Goal: Transaction & Acquisition: Obtain resource

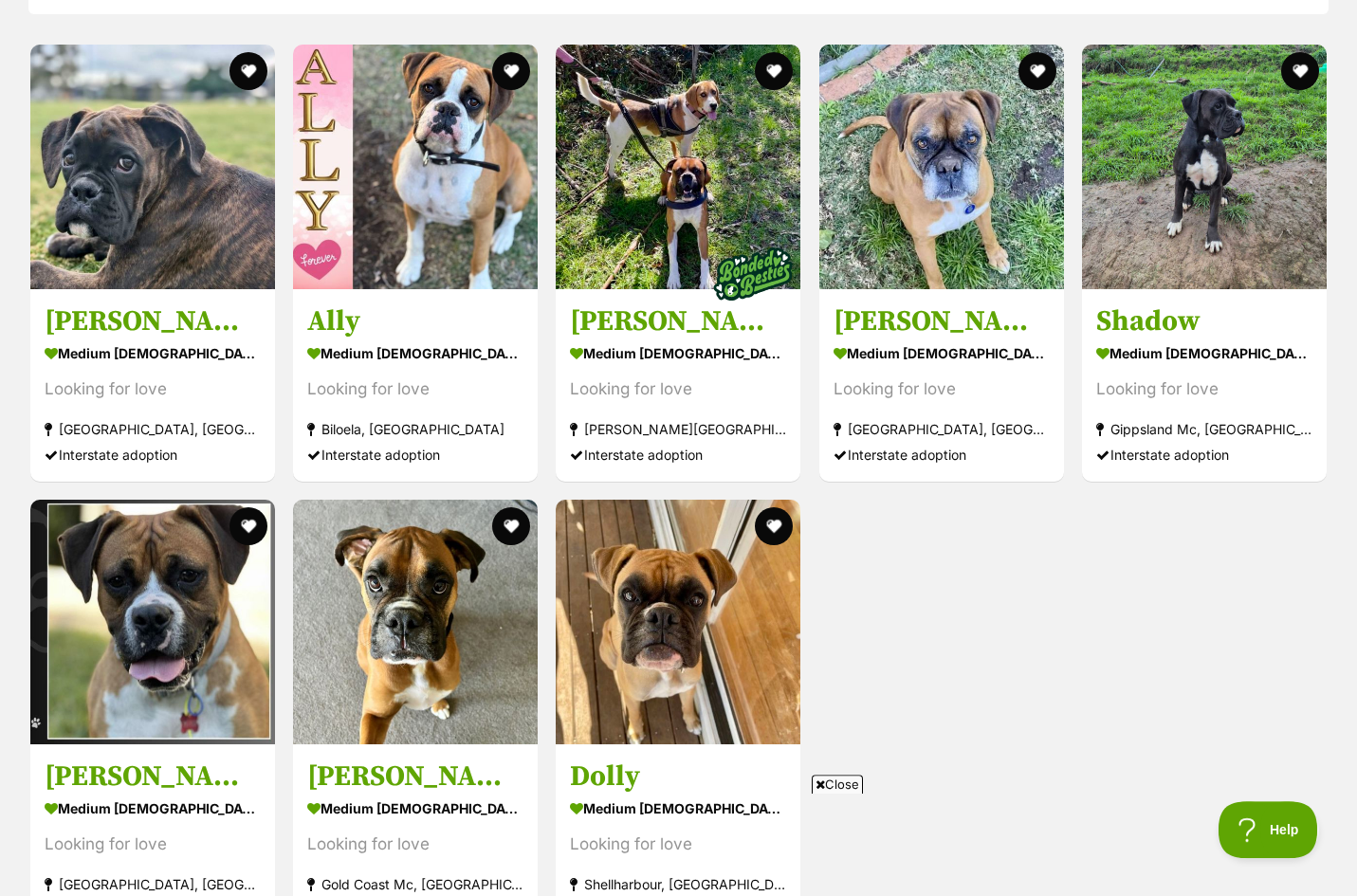
scroll to position [1731, 0]
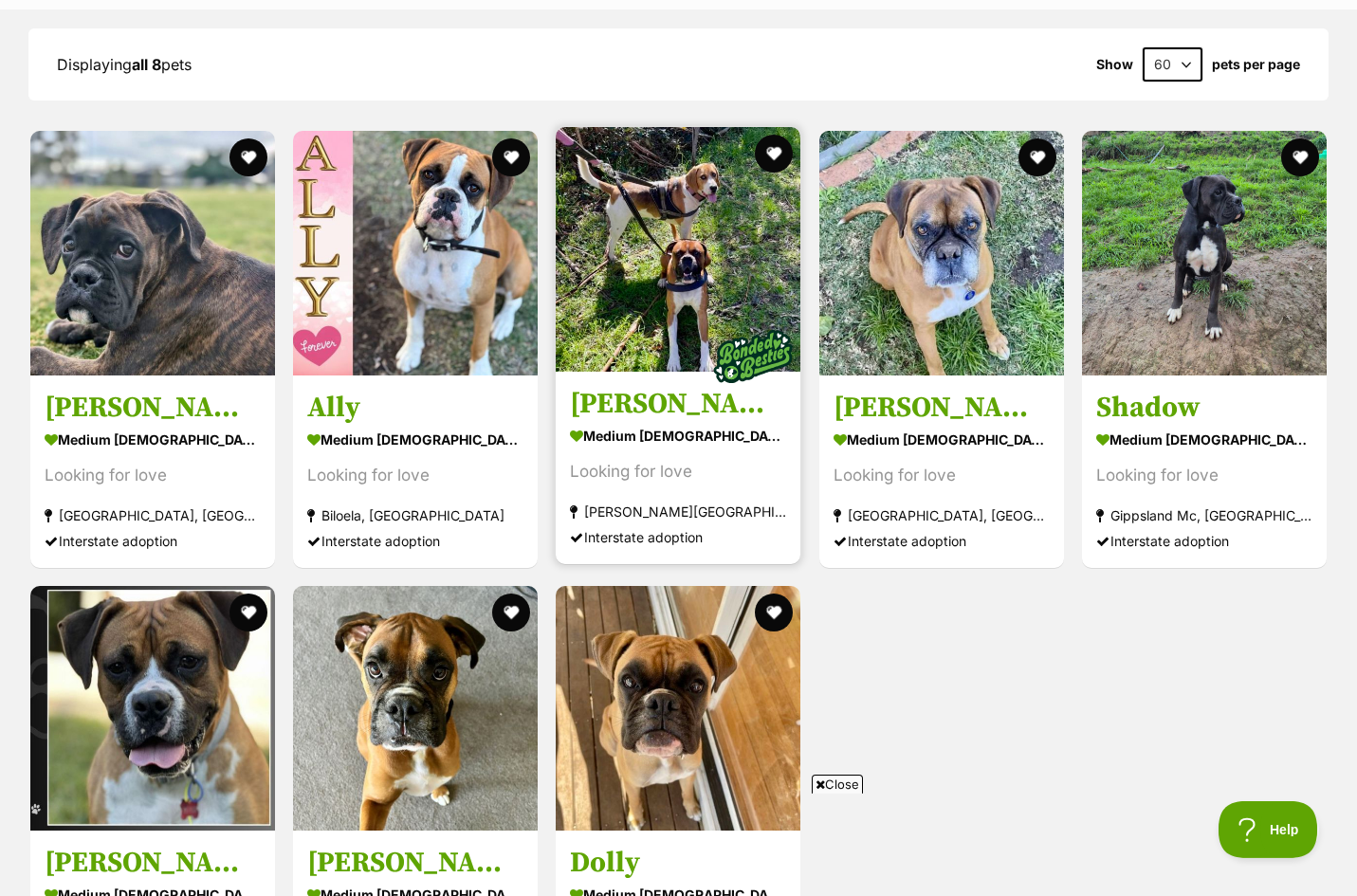
click at [696, 307] on img at bounding box center [678, 249] width 245 height 245
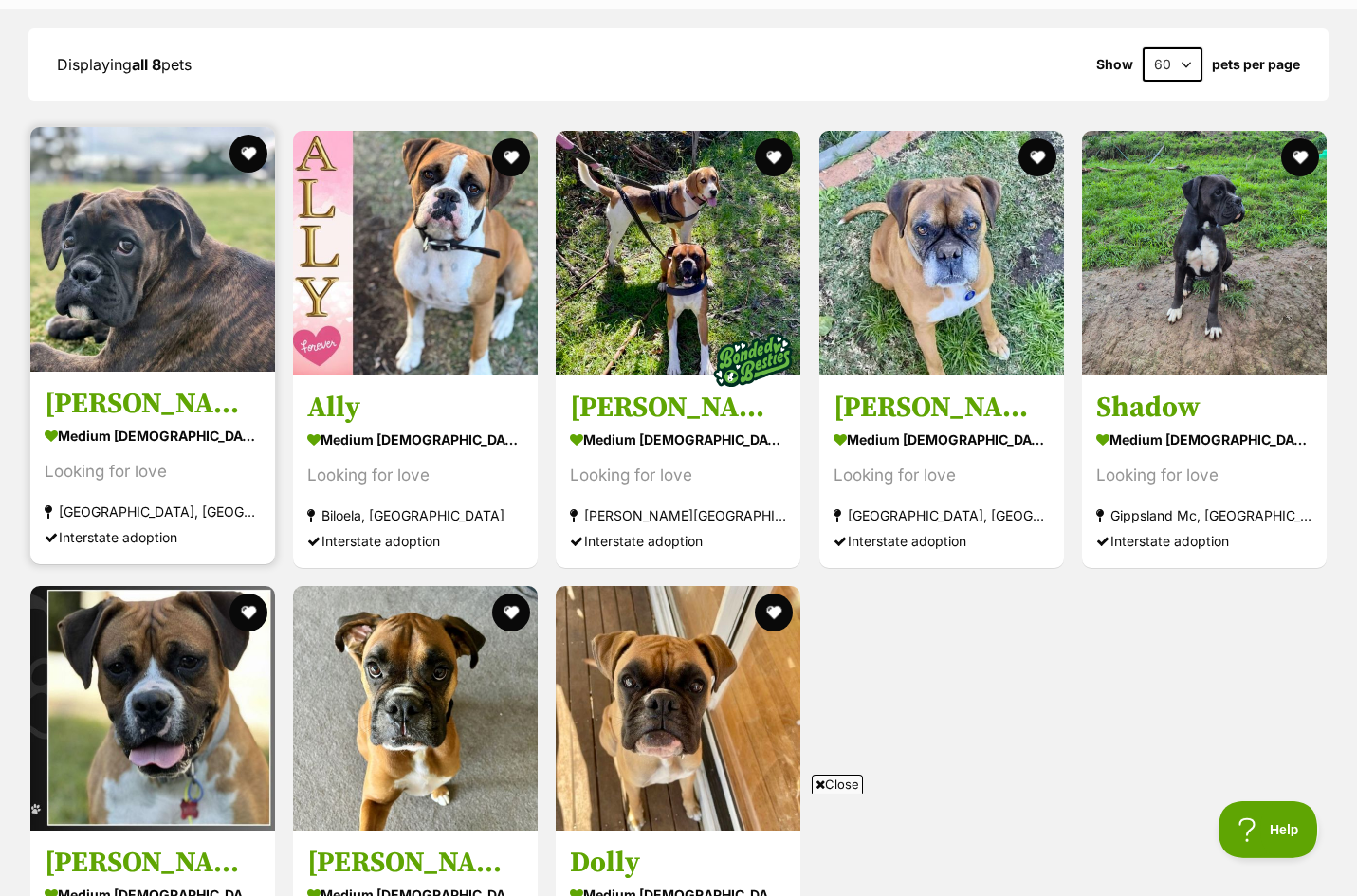
click at [119, 283] on img at bounding box center [153, 249] width 245 height 245
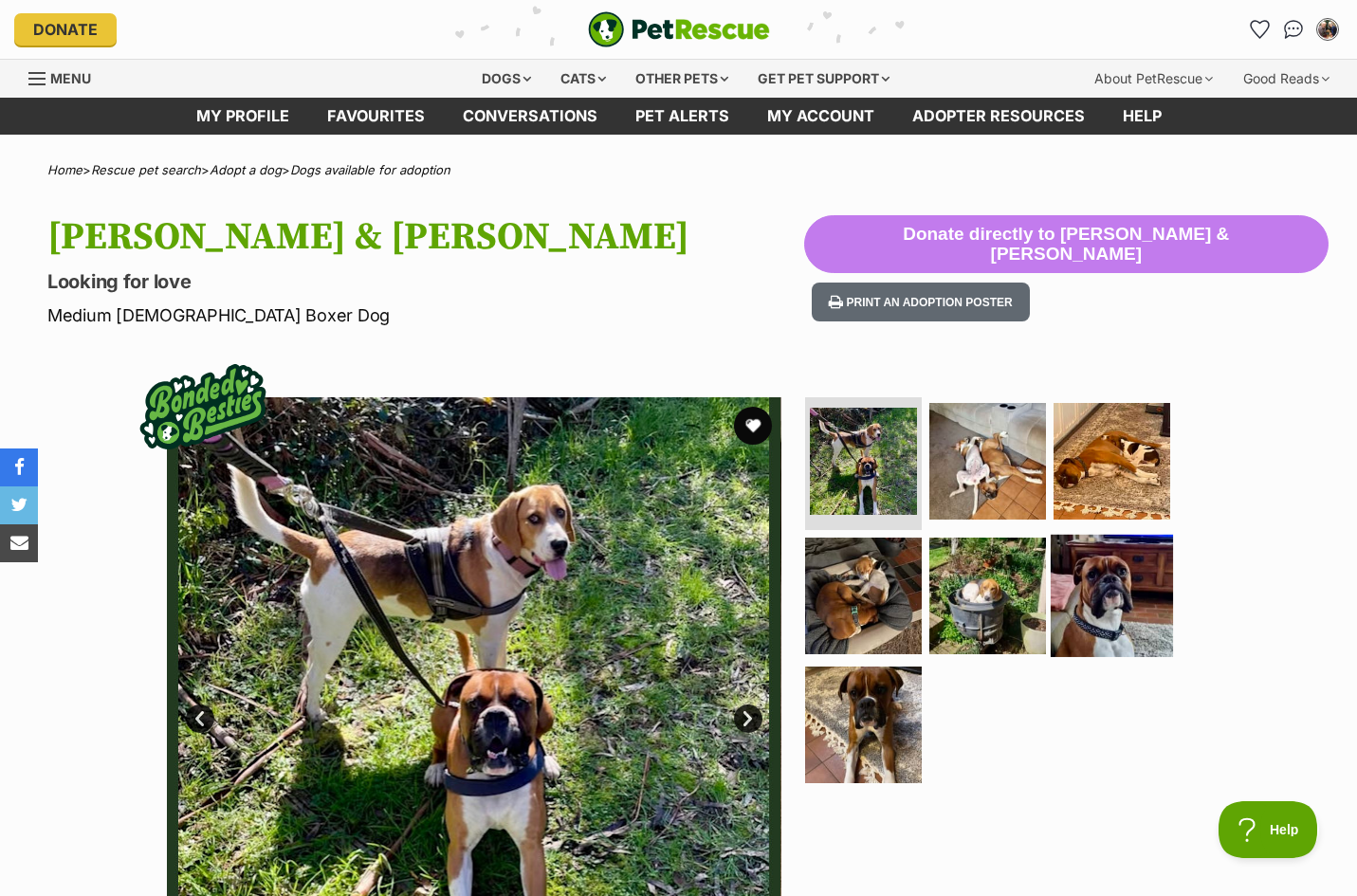
click at [1096, 588] on img at bounding box center [1111, 595] width 122 height 122
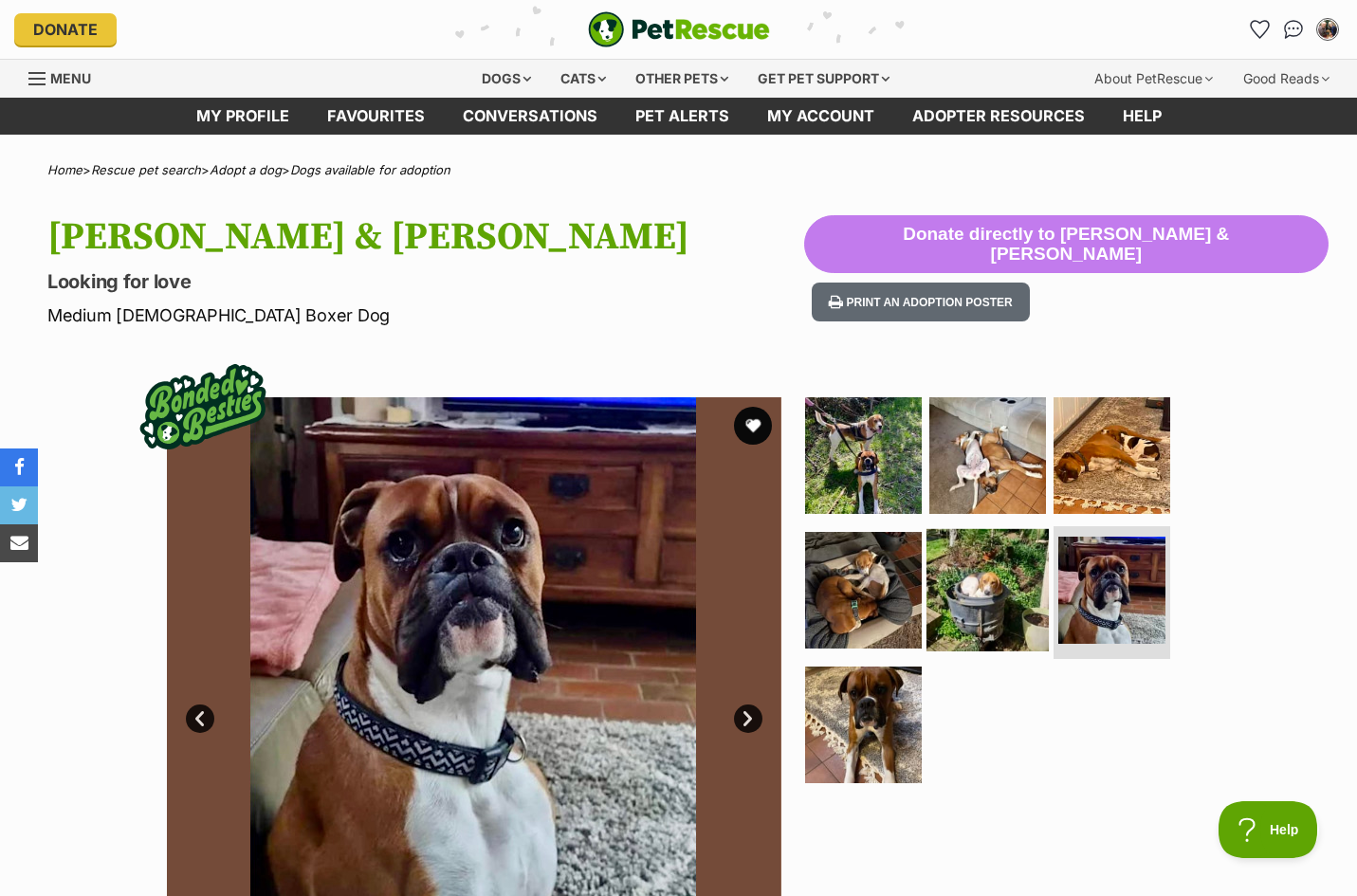
click at [969, 616] on img at bounding box center [987, 590] width 122 height 122
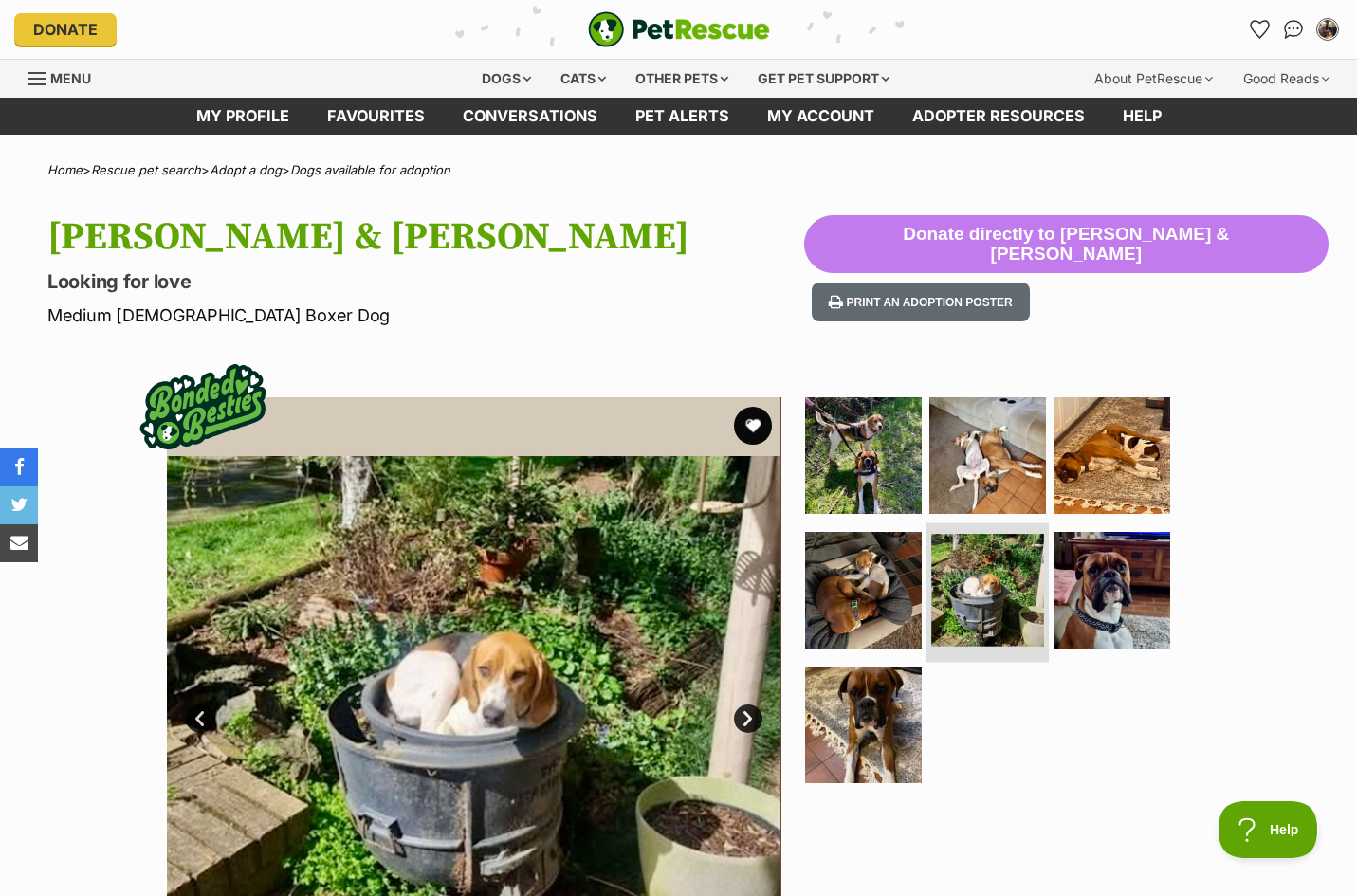
scroll to position [1, 0]
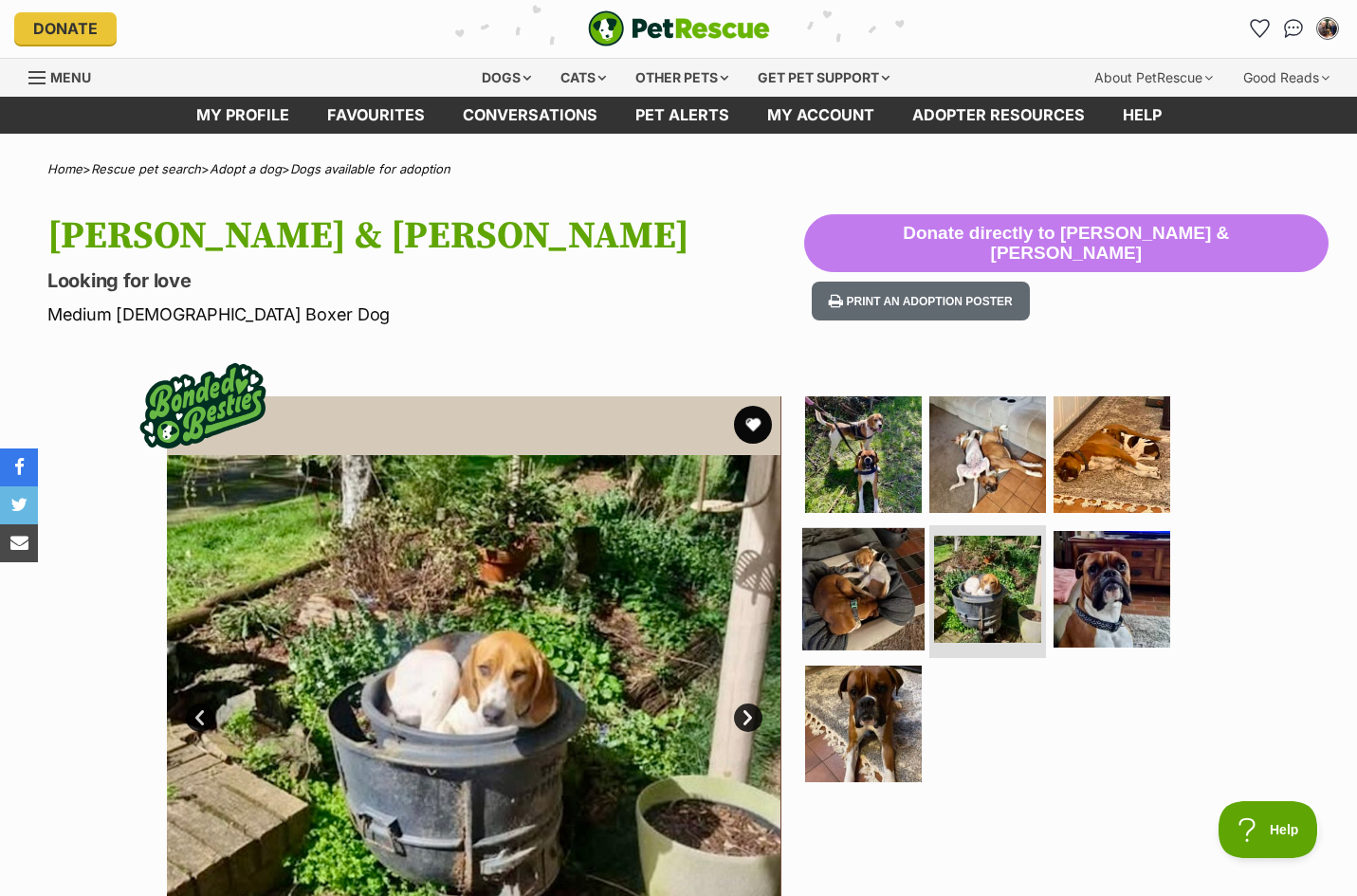
click at [848, 581] on img at bounding box center [863, 589] width 122 height 122
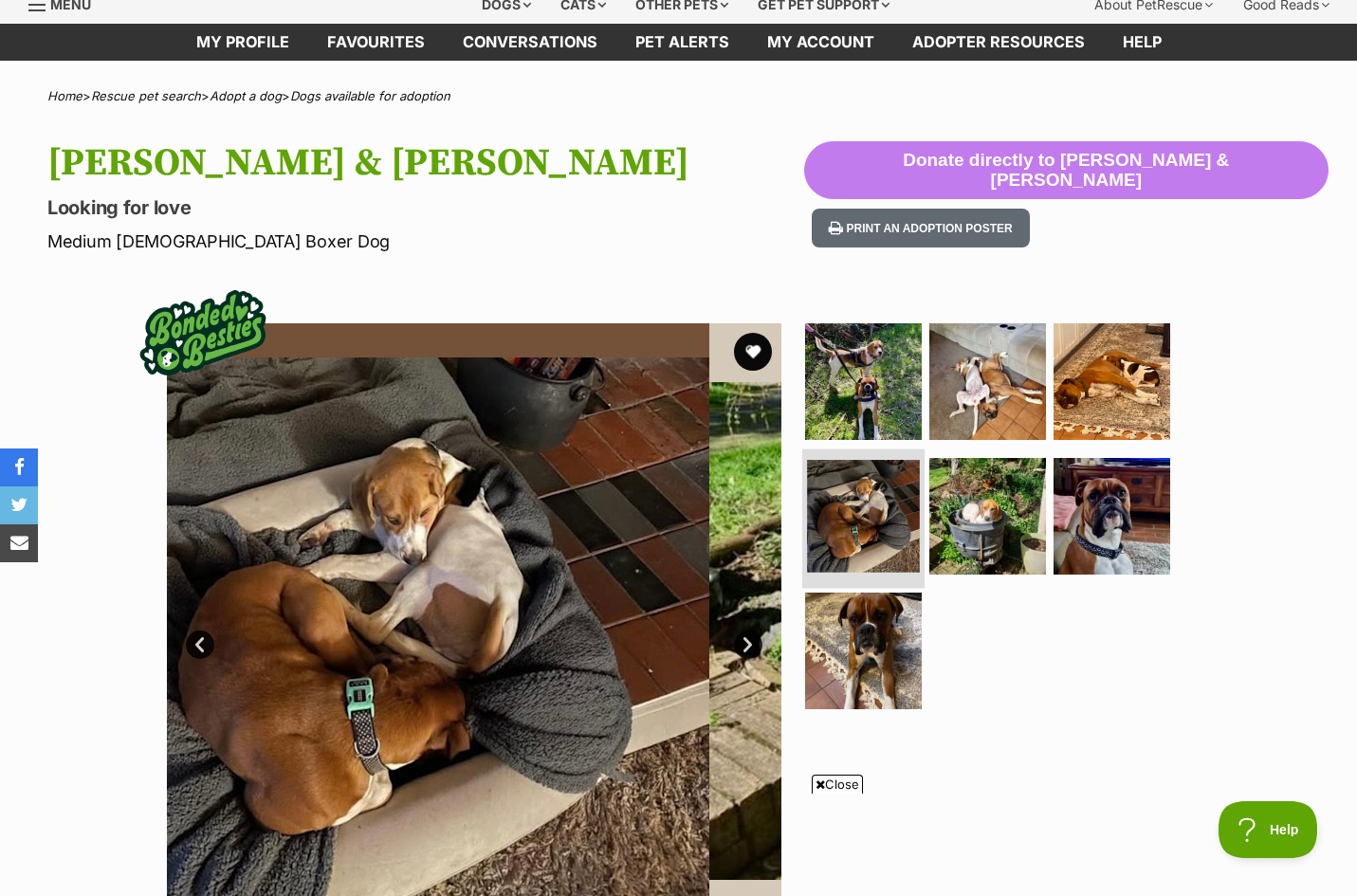
scroll to position [77, 0]
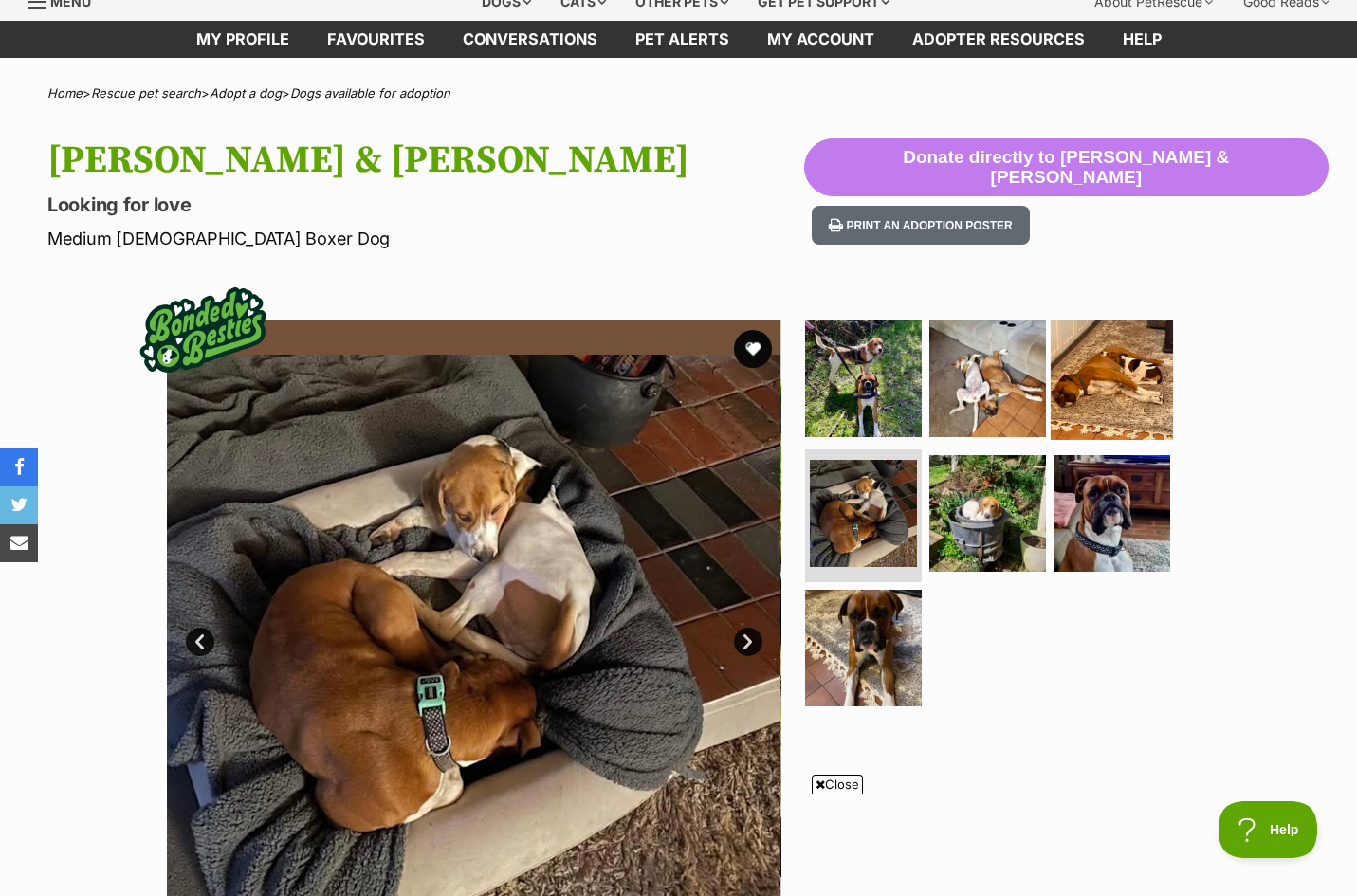
click at [1124, 403] on img at bounding box center [1111, 378] width 122 height 122
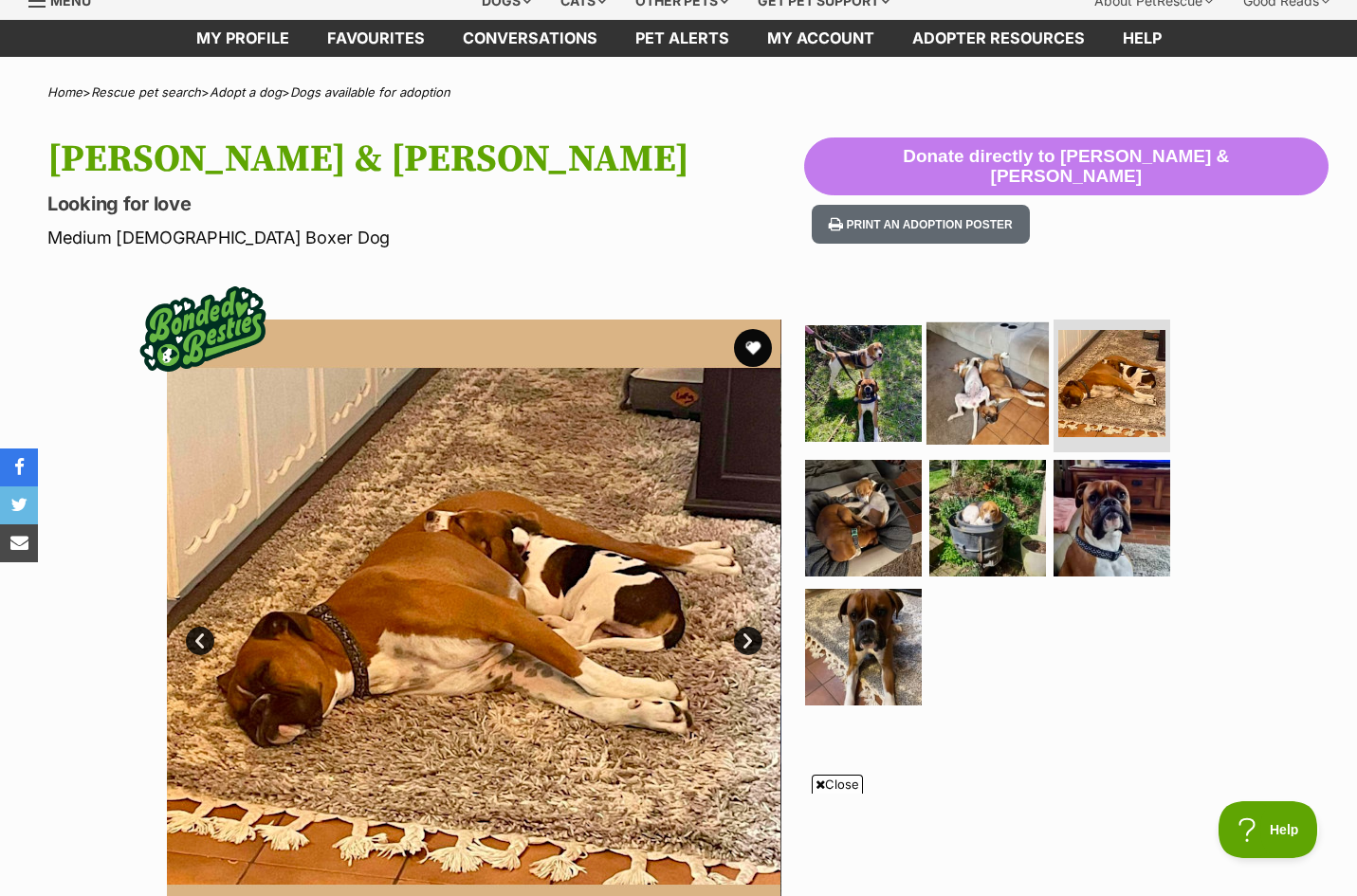
click at [991, 405] on img at bounding box center [987, 383] width 122 height 122
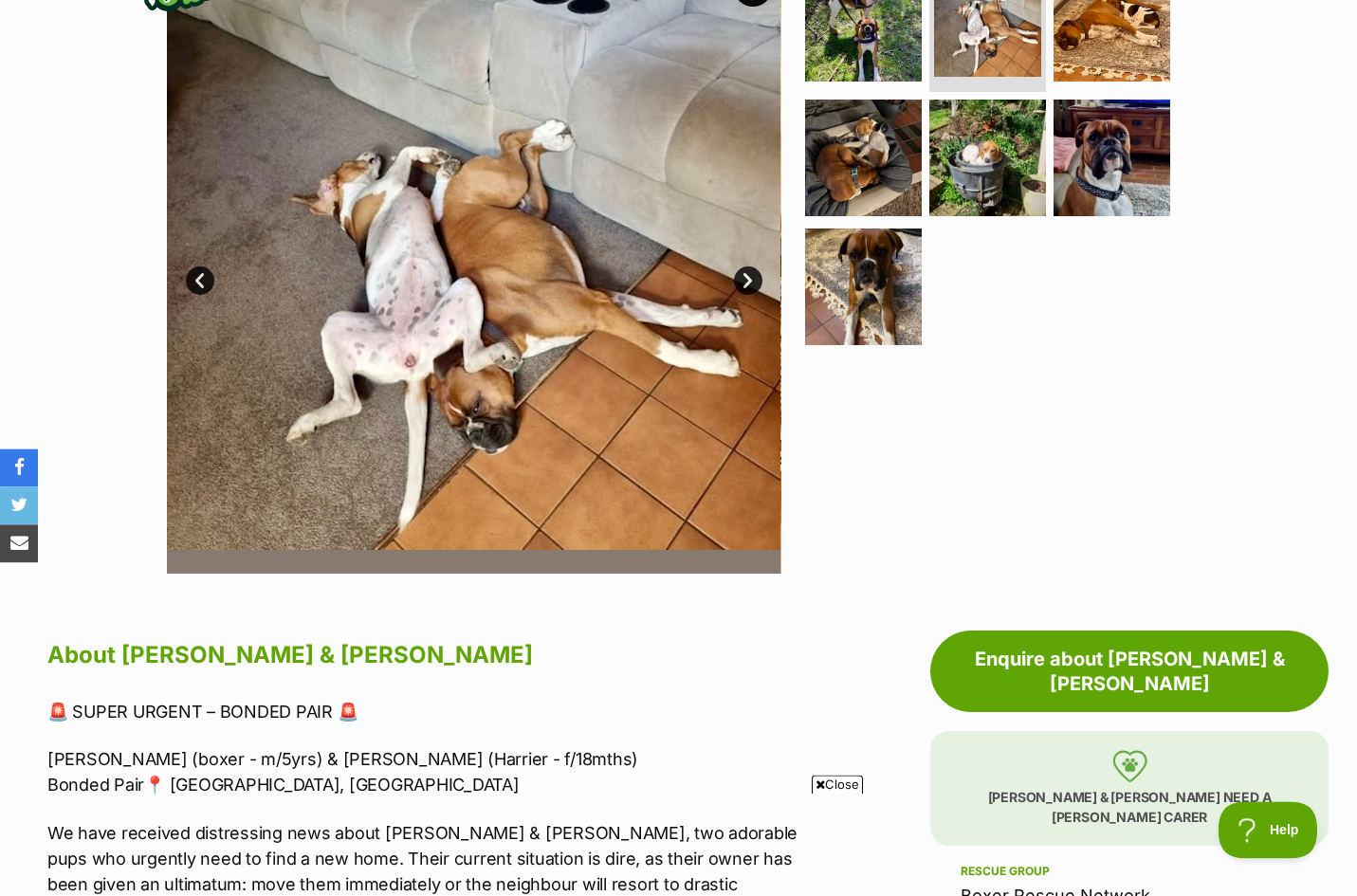
scroll to position [420, 0]
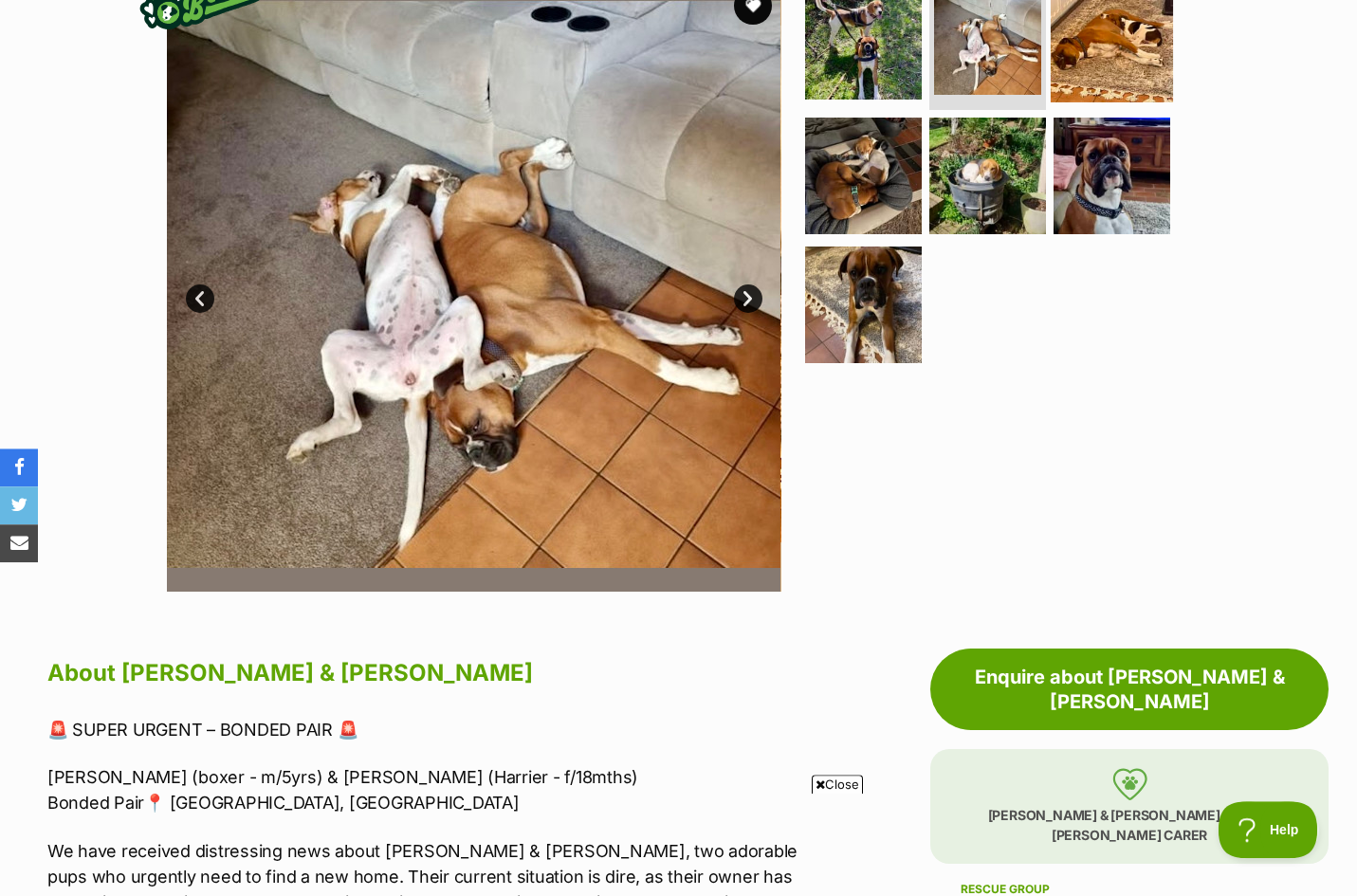
click at [1111, 76] on img at bounding box center [1111, 41] width 122 height 122
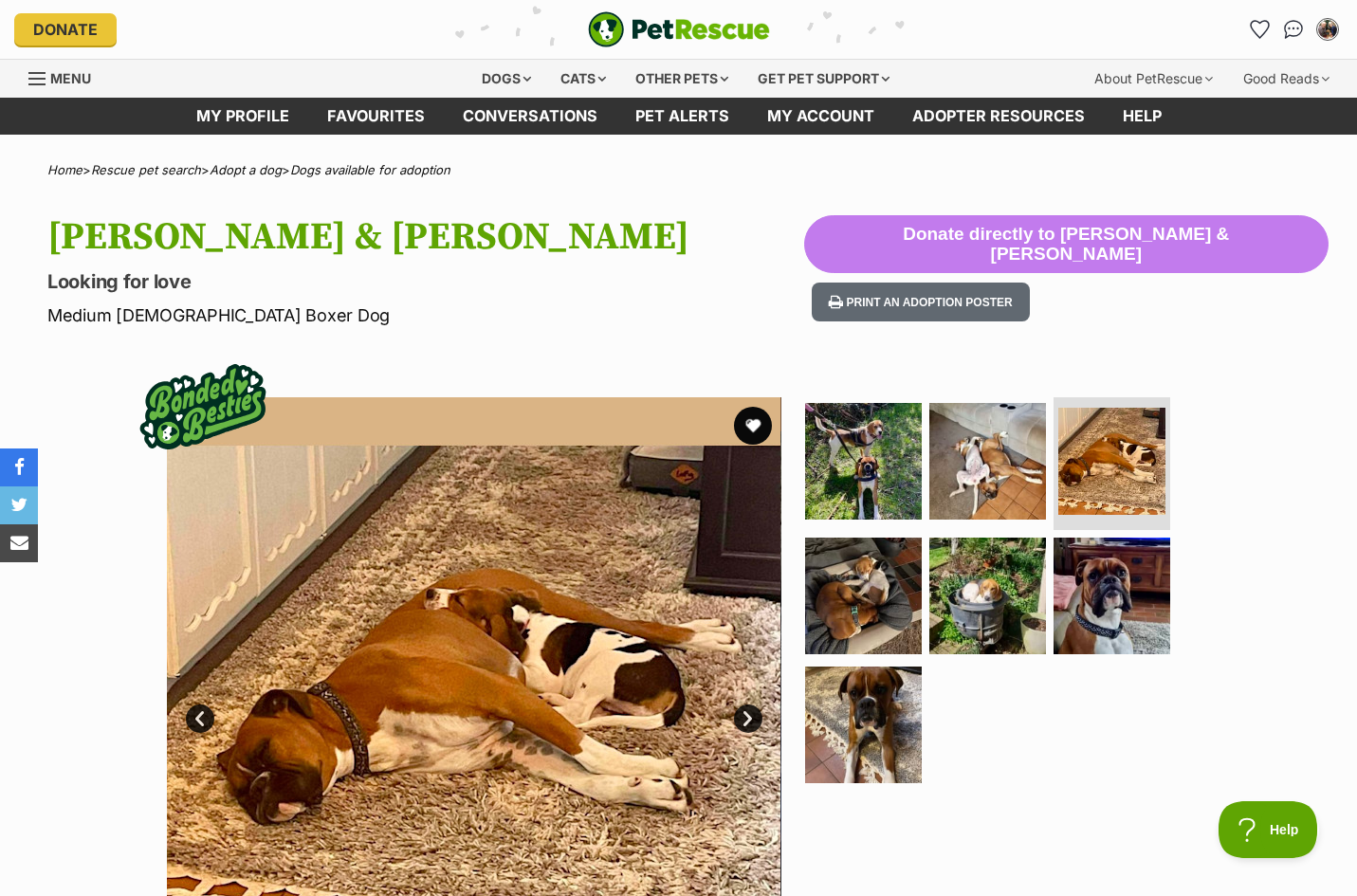
scroll to position [0, 0]
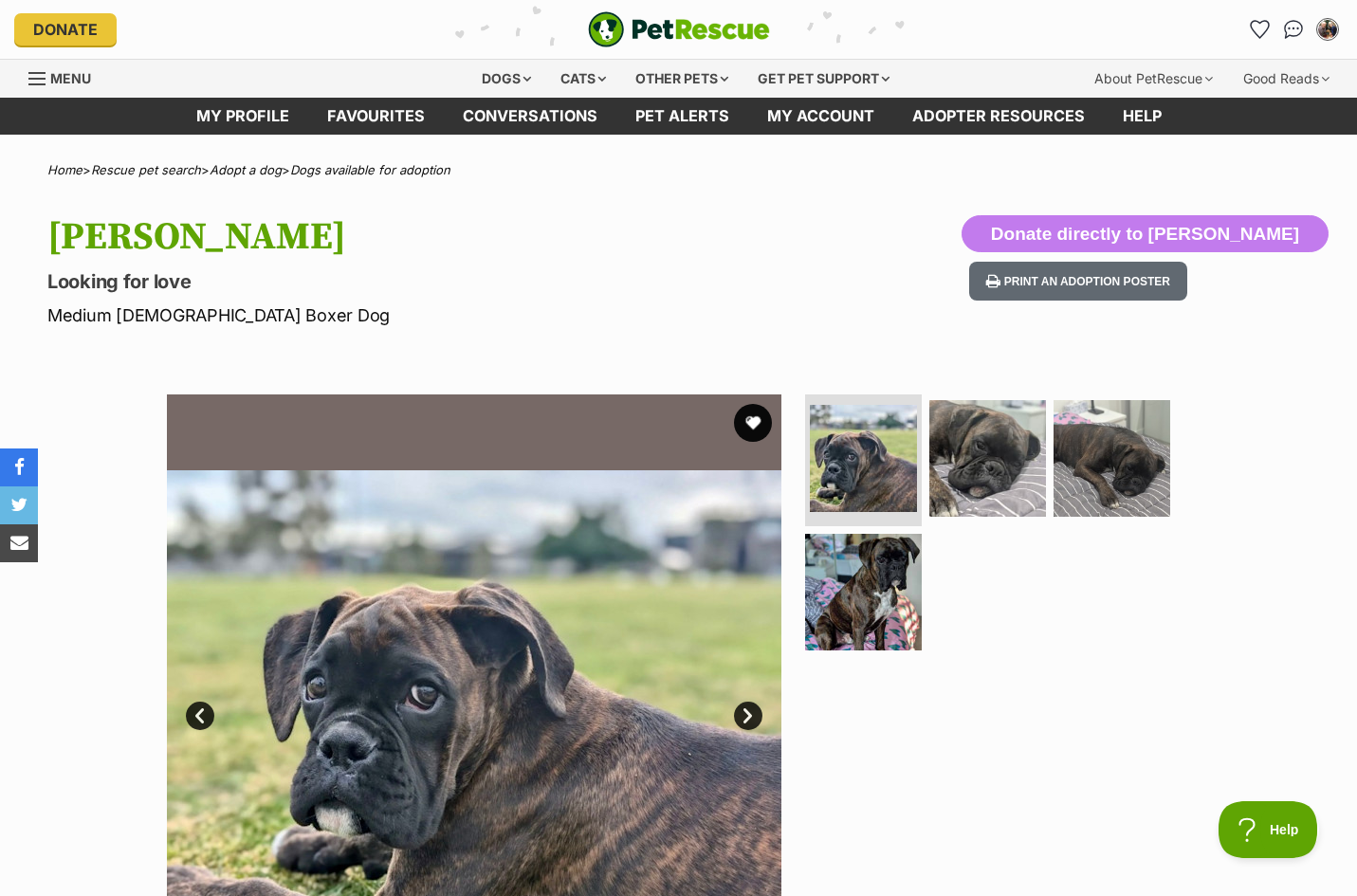
click at [749, 722] on link "Next" at bounding box center [748, 716] width 28 height 28
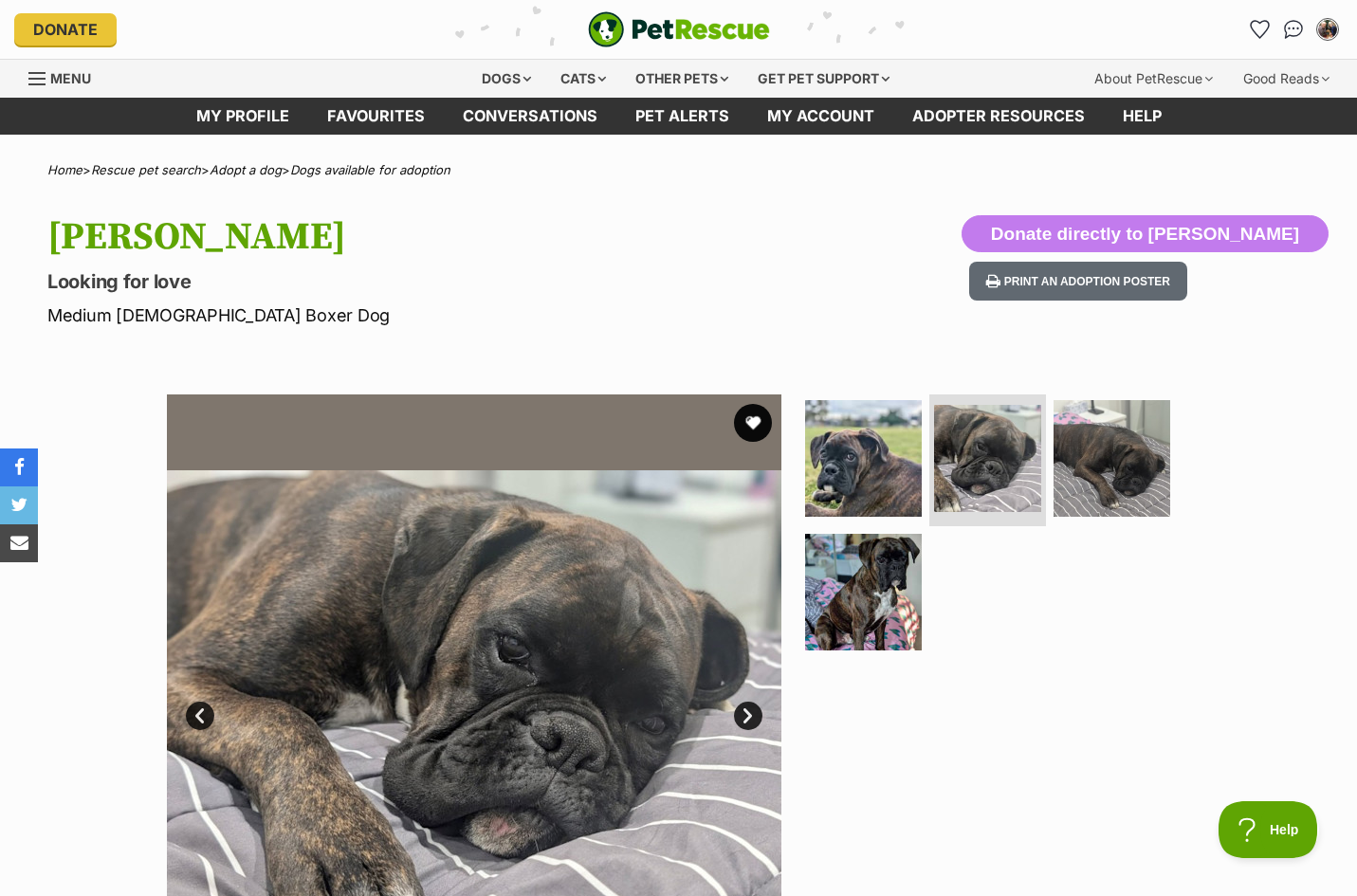
click at [749, 722] on link "Next" at bounding box center [748, 716] width 28 height 28
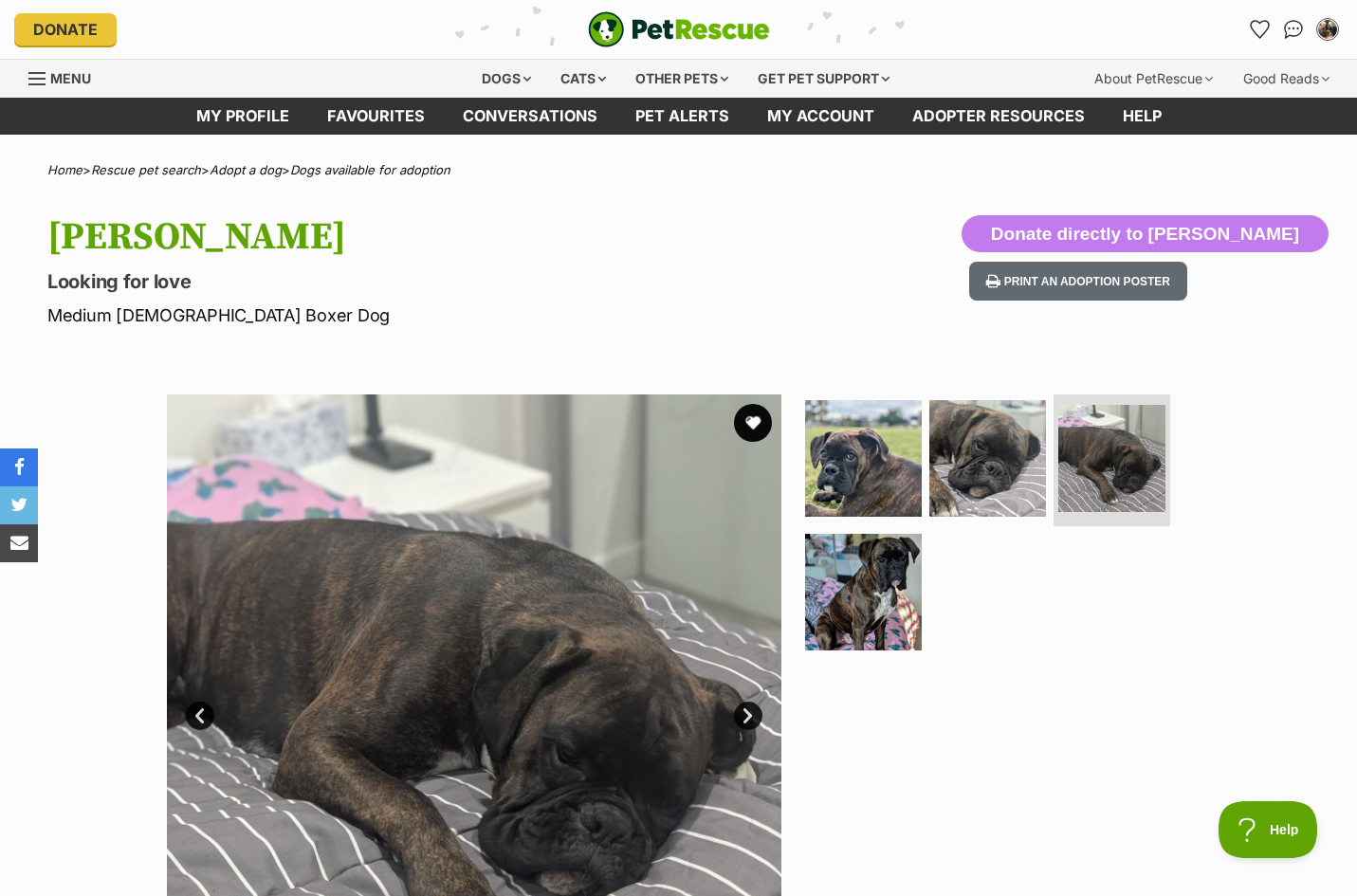
click at [749, 722] on link "Next" at bounding box center [748, 716] width 28 height 28
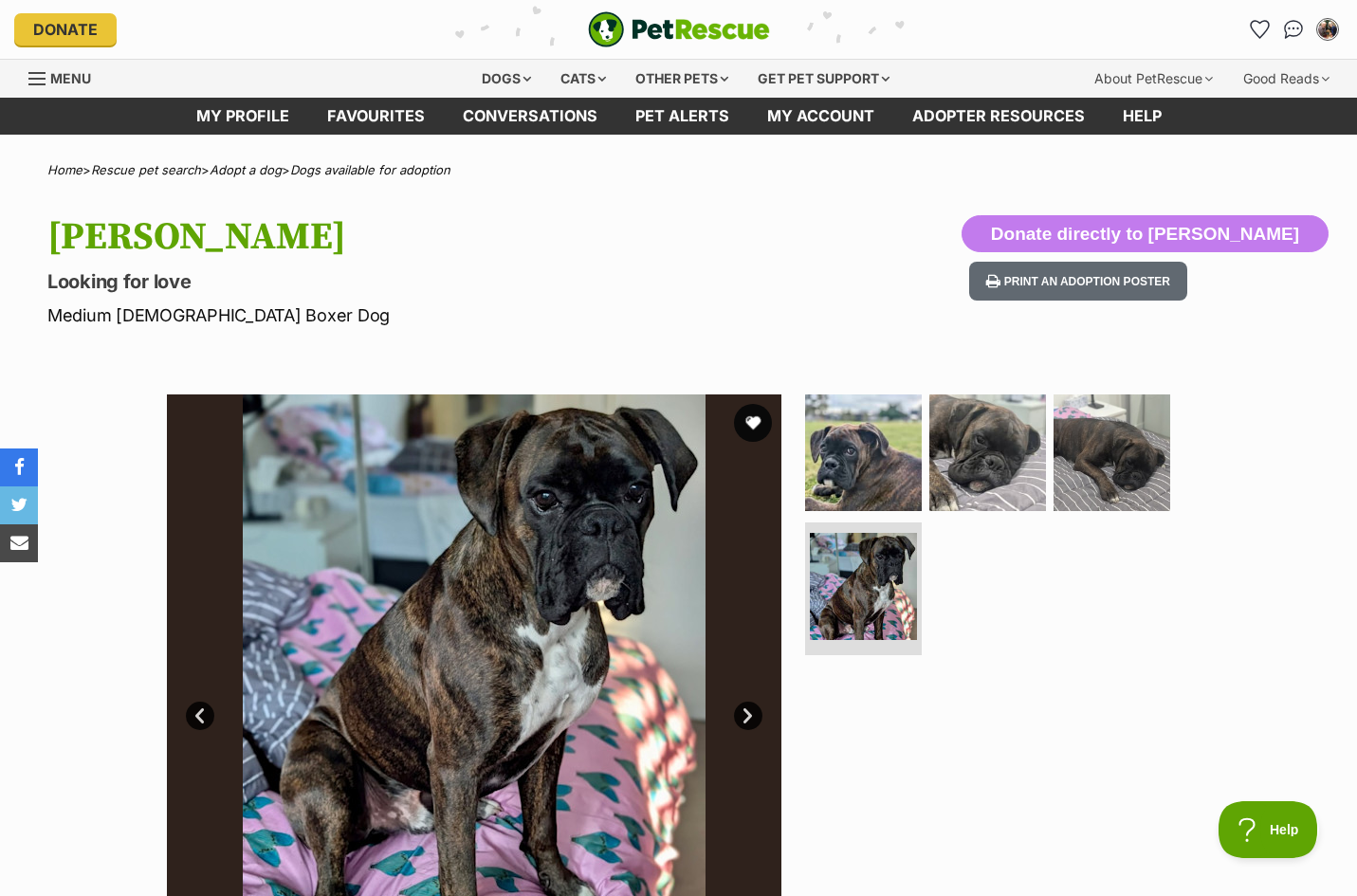
click at [749, 722] on link "Next" at bounding box center [748, 716] width 28 height 28
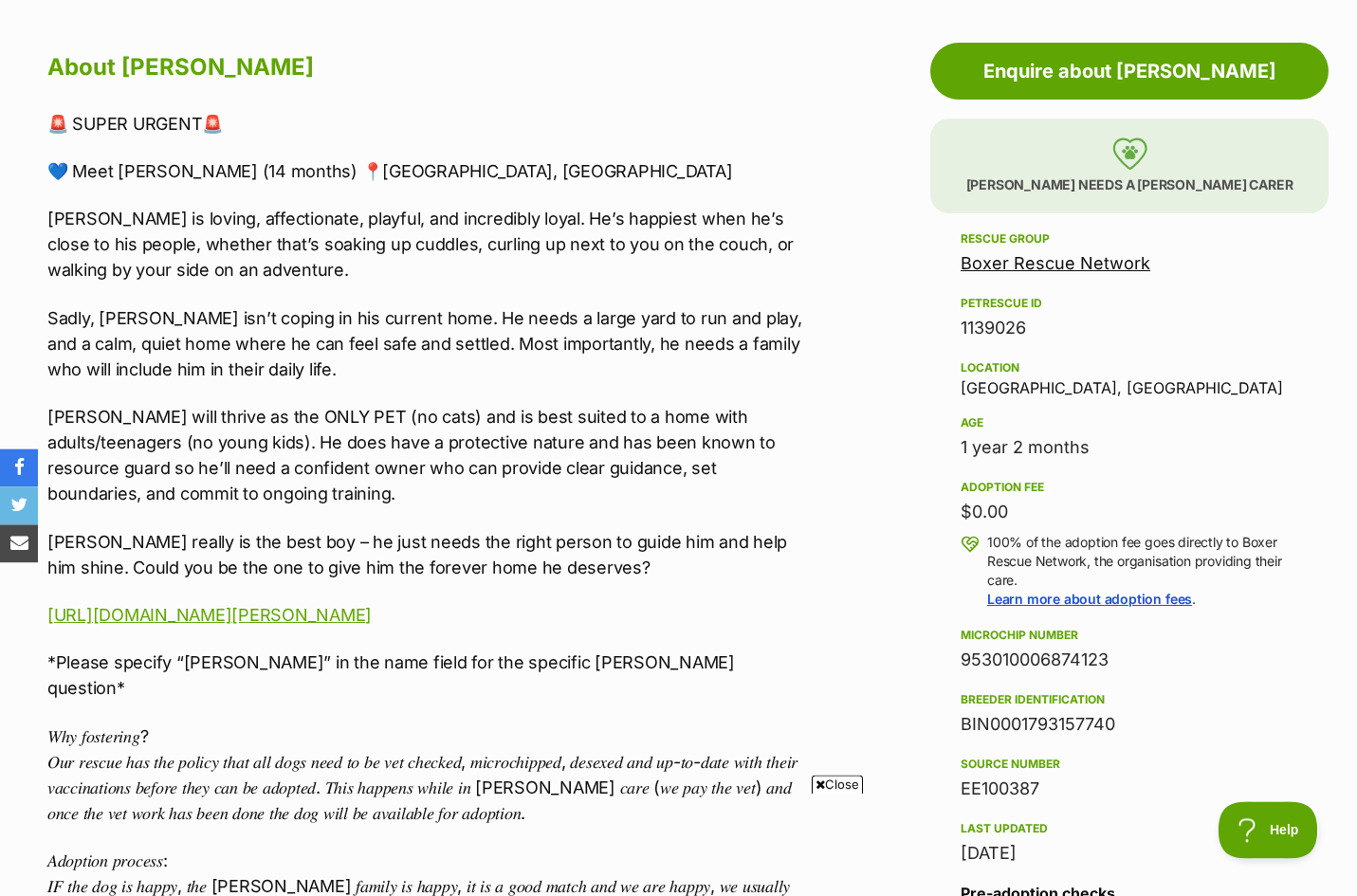
scroll to position [1018, 0]
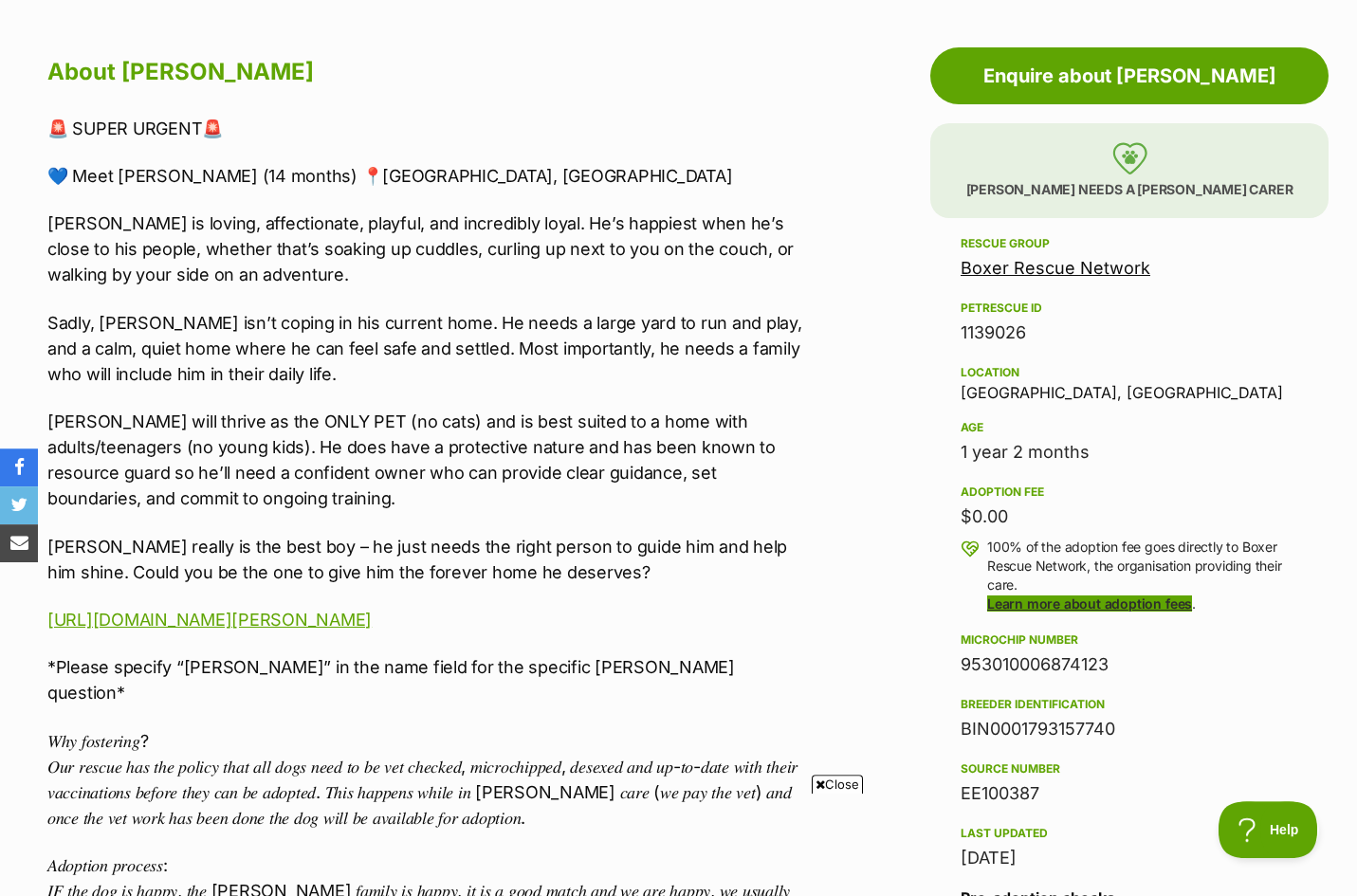
click at [1117, 612] on link "Learn more about adoption fees" at bounding box center [1090, 603] width 205 height 16
